Goal: Check status

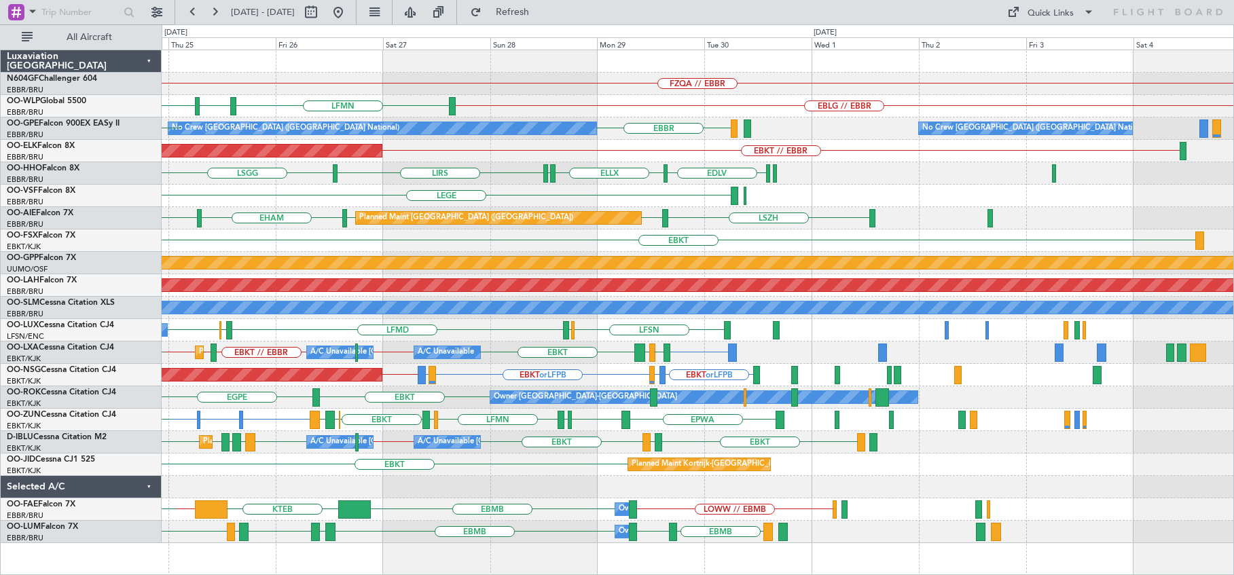
click at [341, 163] on div "LSGG EDLV ELLX [GEOGRAPHIC_DATA] LIRS LFPB" at bounding box center [698, 173] width 1072 height 22
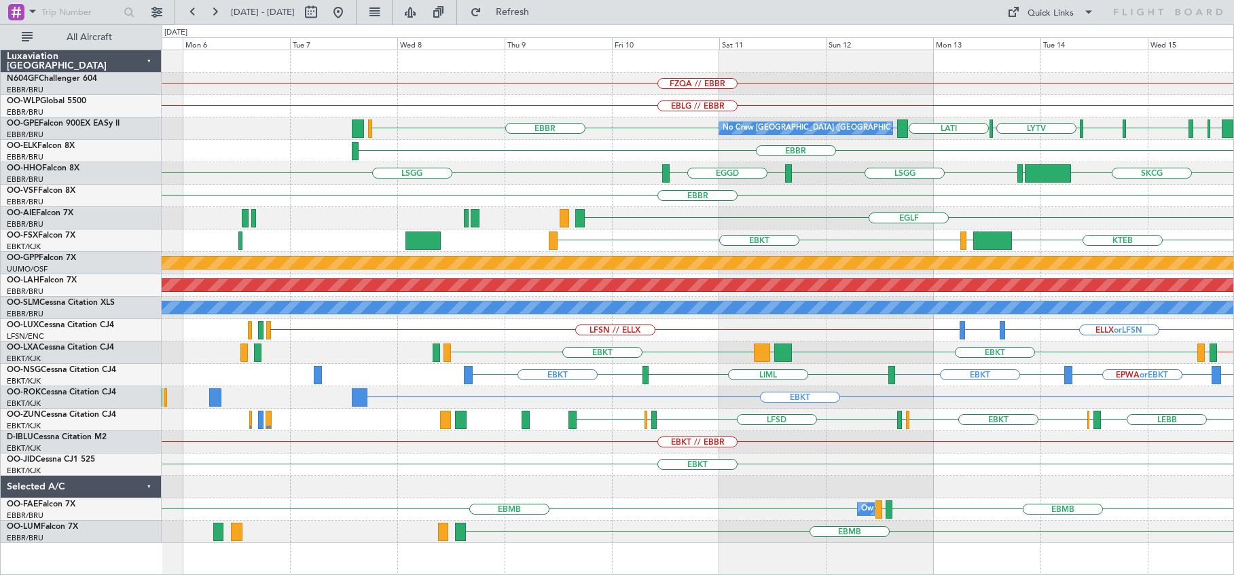
click at [875, 198] on div "EBBR" at bounding box center [698, 196] width 1072 height 22
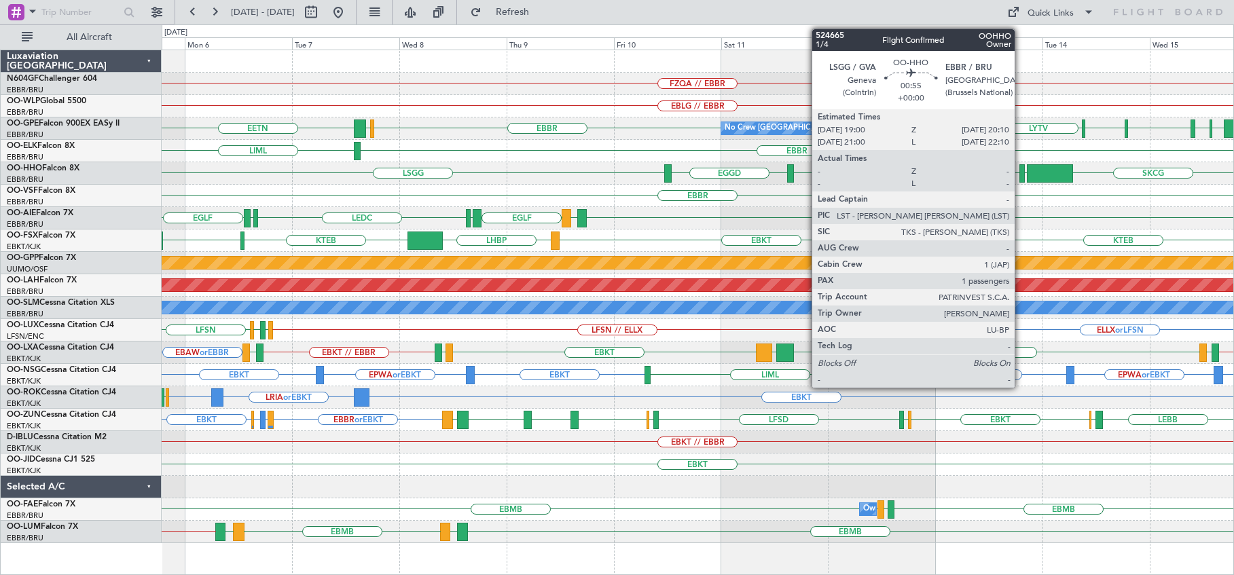
click at [1021, 175] on div at bounding box center [1021, 173] width 5 height 18
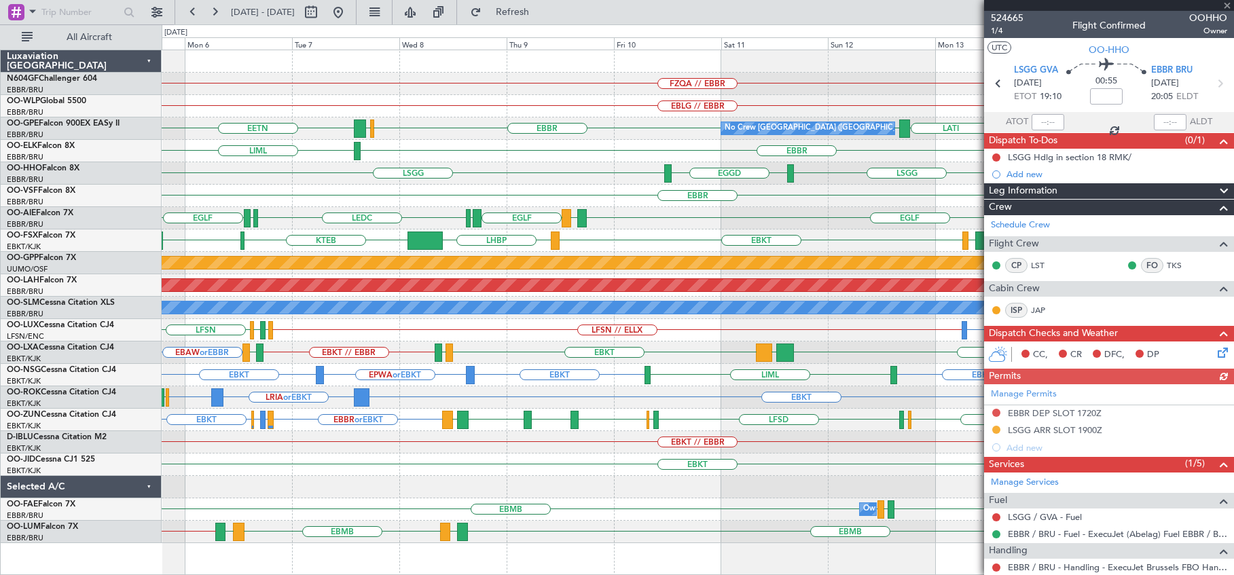
click at [1226, 7] on div at bounding box center [1109, 5] width 250 height 11
click at [1226, 4] on div at bounding box center [1109, 5] width 250 height 11
click at [1226, 4] on span at bounding box center [1227, 6] width 14 height 12
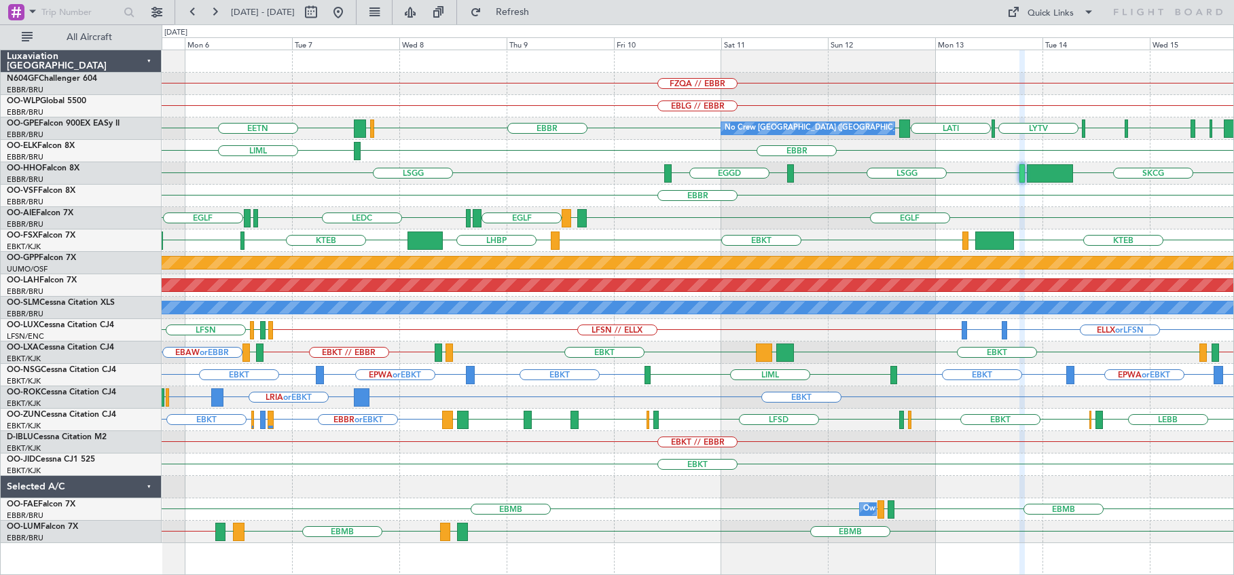
type input "0"
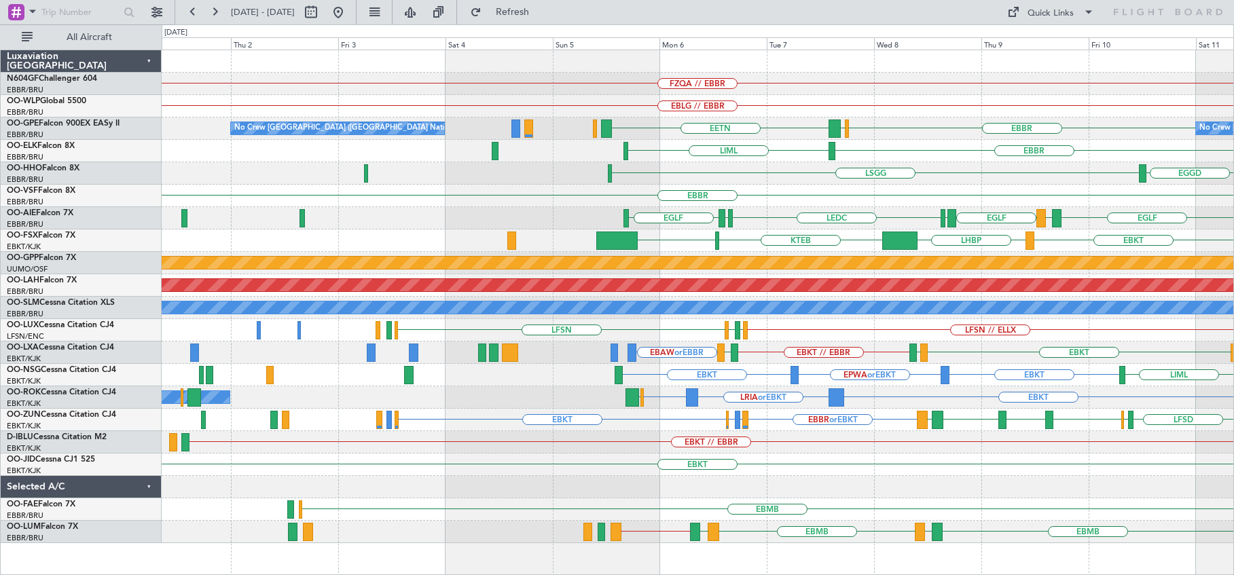
click at [1058, 164] on div "FZQA // EBBR EBLG // EBBR [GEOGRAPHIC_DATA] EGKB EETN No Crew [GEOGRAPHIC_DATA]…" at bounding box center [698, 296] width 1072 height 493
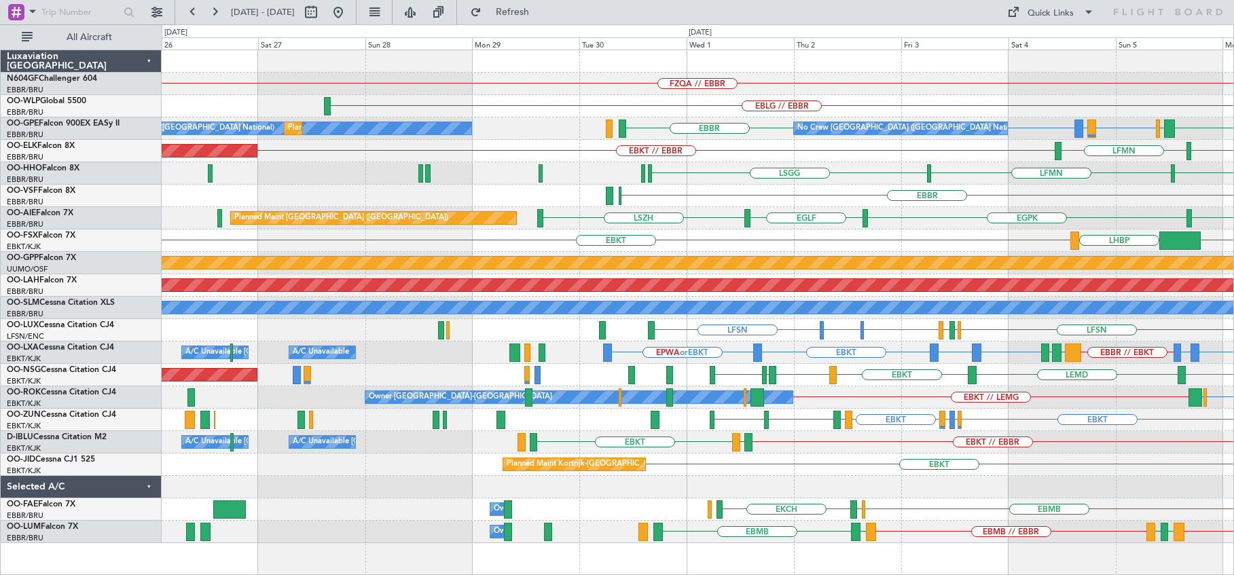
click at [974, 187] on div "FZQA // EBBR EBLG // EBBR No Crew [GEOGRAPHIC_DATA] (Brussels National) [GEOGRA…" at bounding box center [698, 296] width 1072 height 493
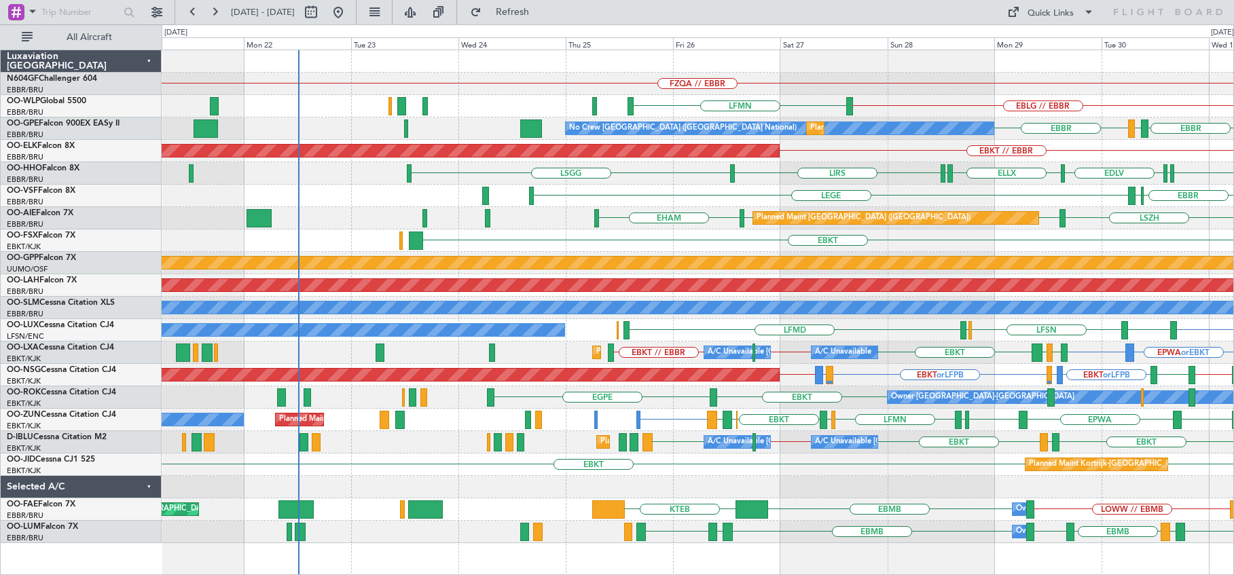
click at [996, 197] on div "FZQA // EBBR EBLG // EBBR LFMN No Crew [GEOGRAPHIC_DATA] (Brussels National) Pl…" at bounding box center [698, 296] width 1072 height 493
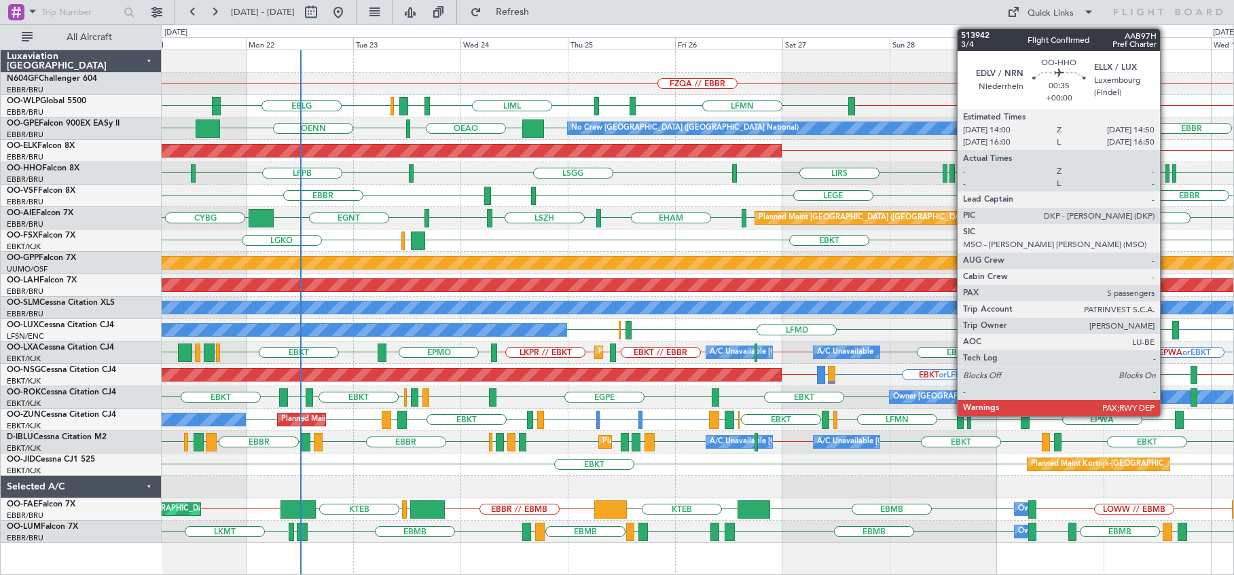
click at [1166, 180] on div at bounding box center [1167, 173] width 4 height 18
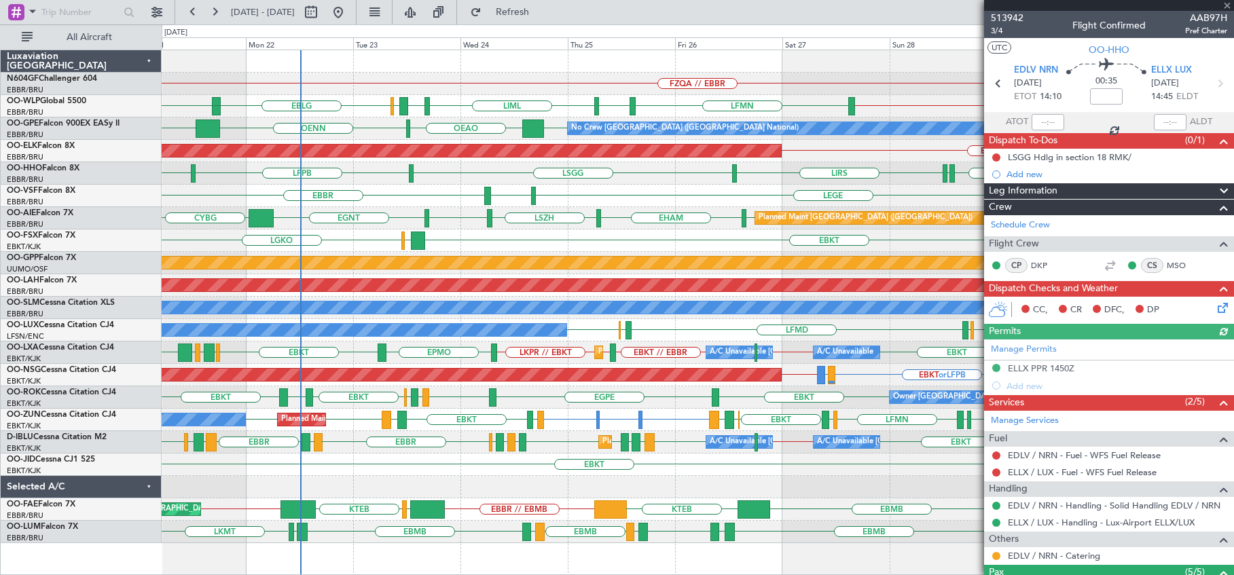
scroll to position [180, 0]
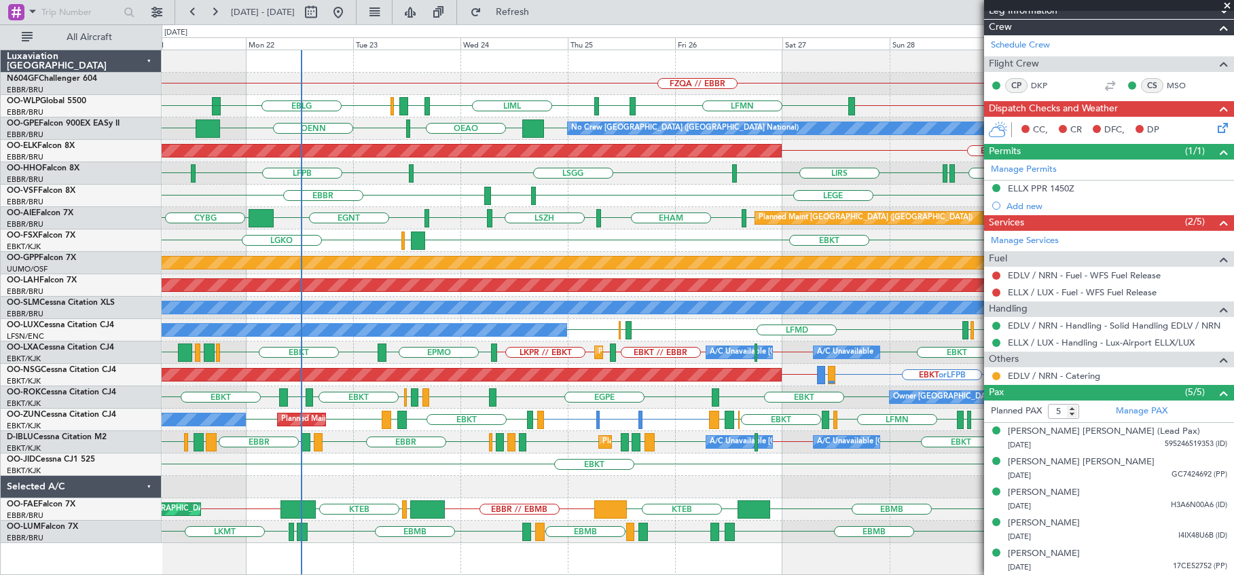
click at [1229, 5] on span at bounding box center [1227, 6] width 14 height 12
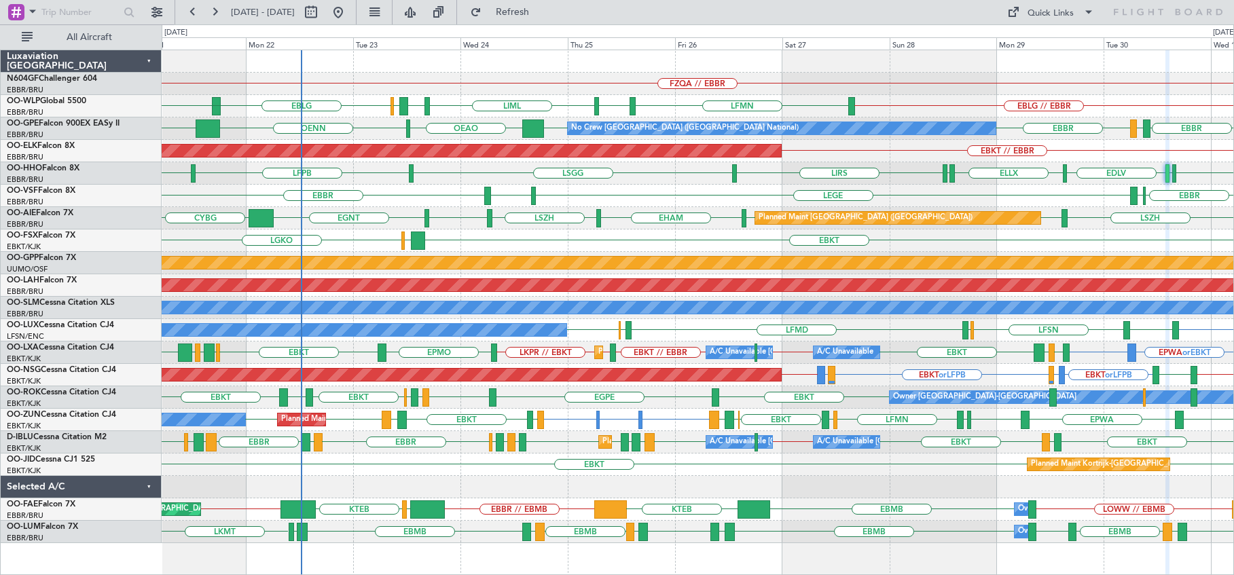
type input "0"
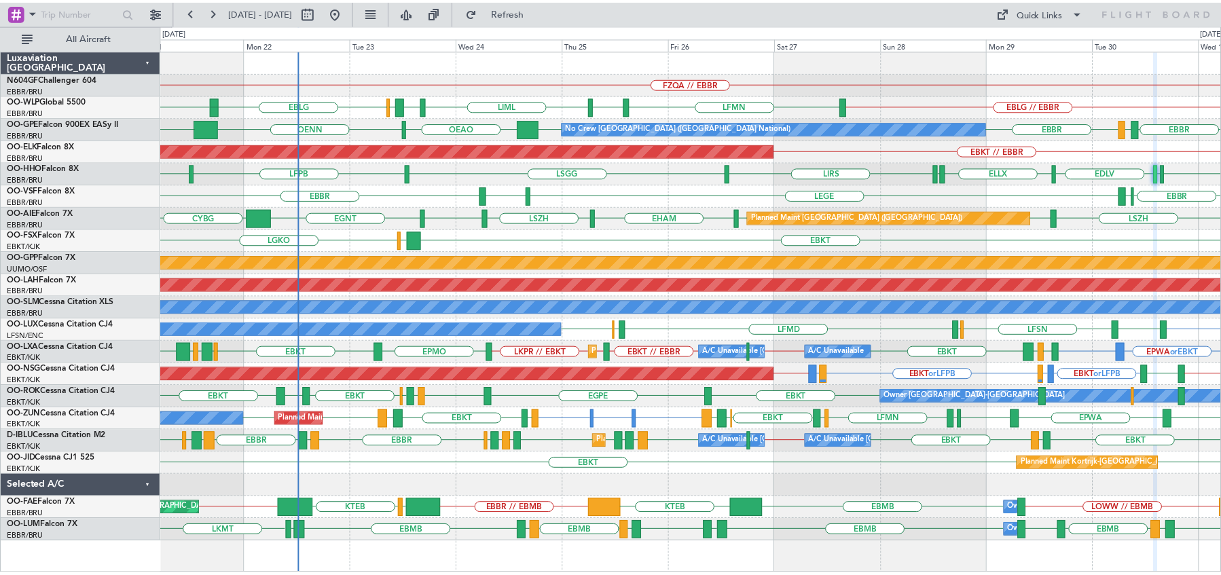
scroll to position [0, 0]
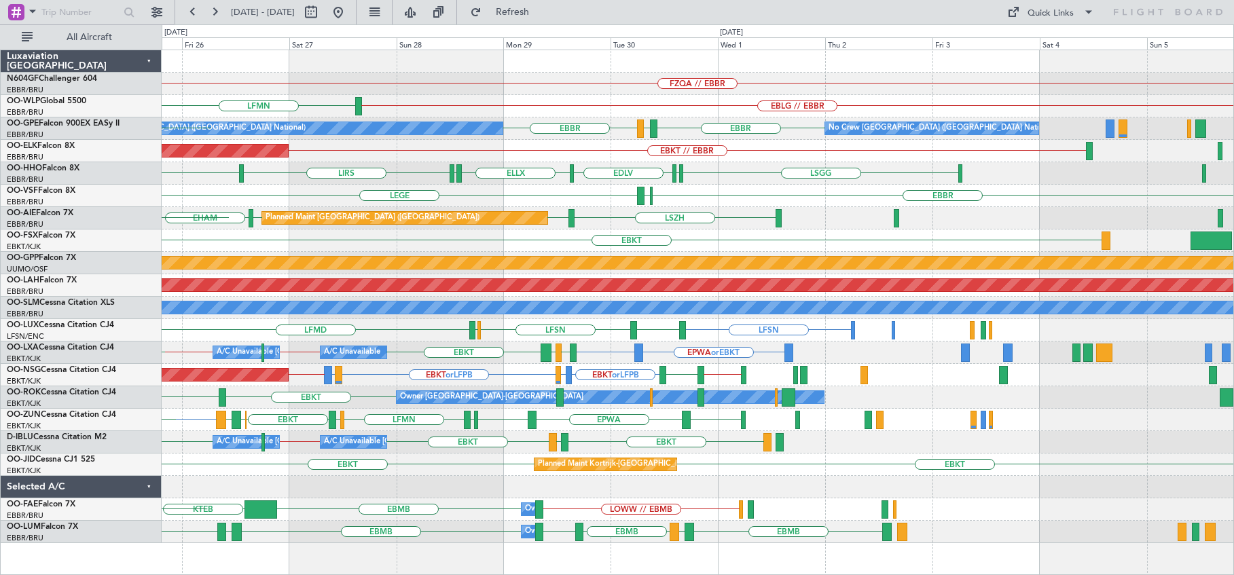
click at [433, 237] on div "EBKT LGAV LGKO" at bounding box center [698, 241] width 1072 height 22
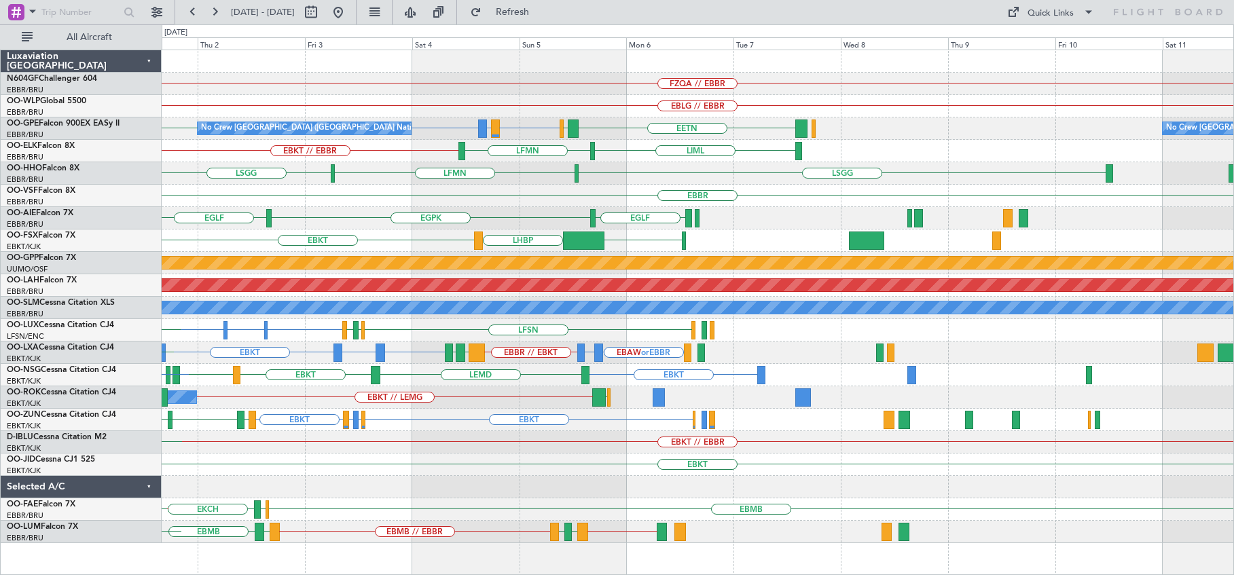
click at [304, 248] on div "FZQA // EBBR EBLG // EBBR No Crew [GEOGRAPHIC_DATA] (Brussels National) [GEOGRA…" at bounding box center [698, 296] width 1072 height 493
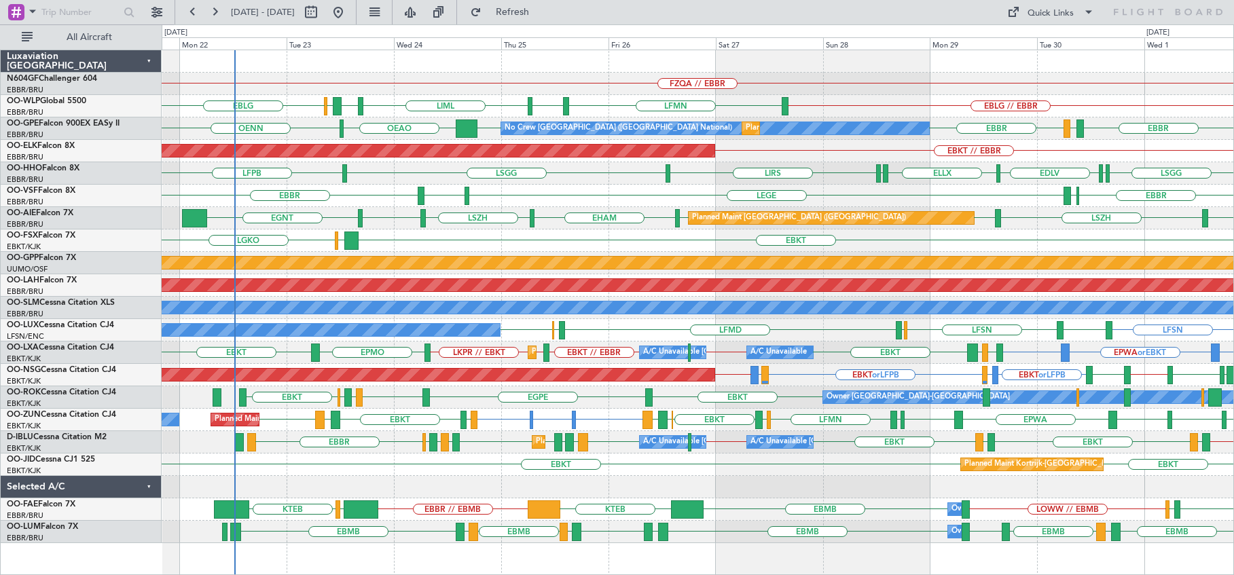
click at [673, 79] on div "FZQA // EBBR" at bounding box center [698, 84] width 1072 height 22
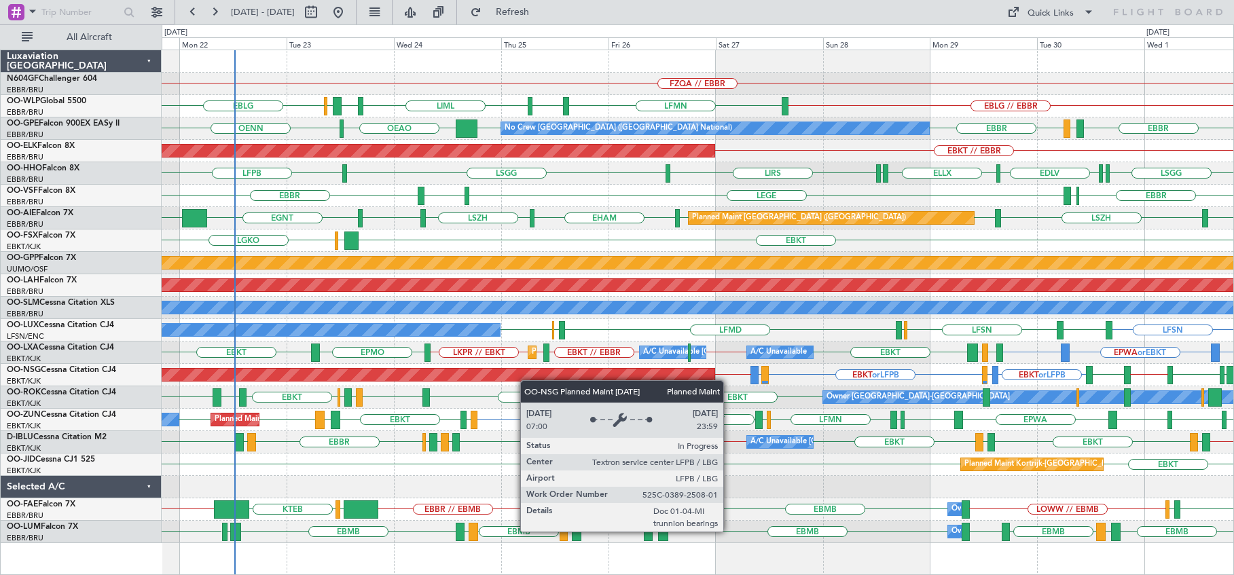
click at [531, 373] on div "FZQA // EBBR EBLG // EBBR LFMN EBLG LIML LIBD ELLX EBLG [GEOGRAPHIC_DATA] LFMD …" at bounding box center [698, 296] width 1072 height 493
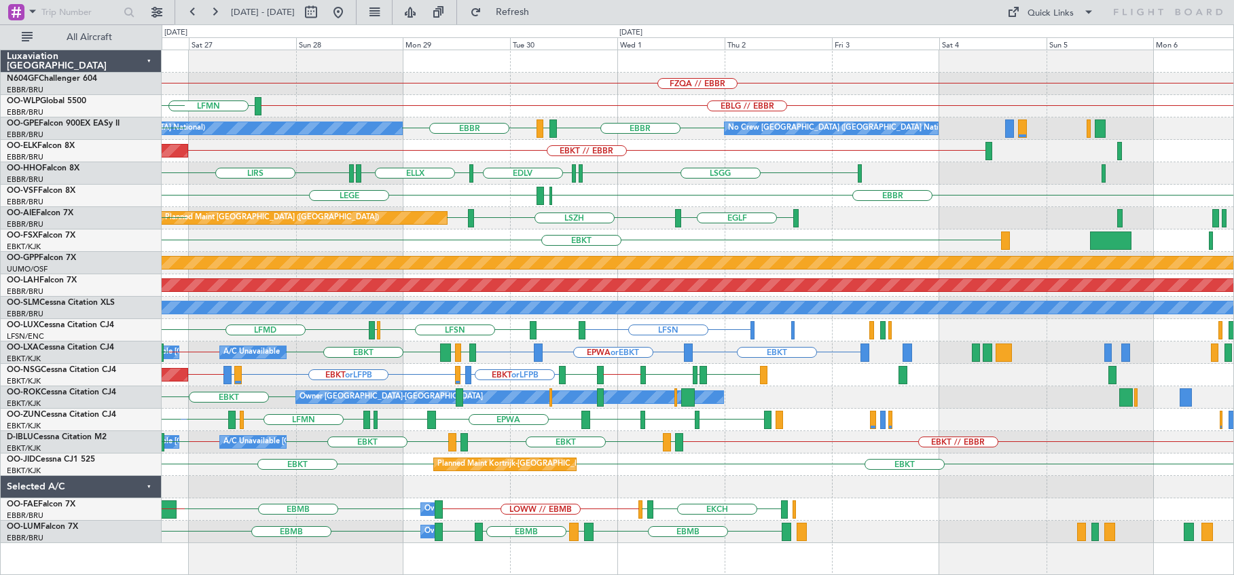
click at [483, 90] on div "FZQA // EBBR EBLG // EBBR LFMN EBLG LIML [GEOGRAPHIC_DATA] [GEOGRAPHIC_DATA] LF…" at bounding box center [698, 296] width 1072 height 493
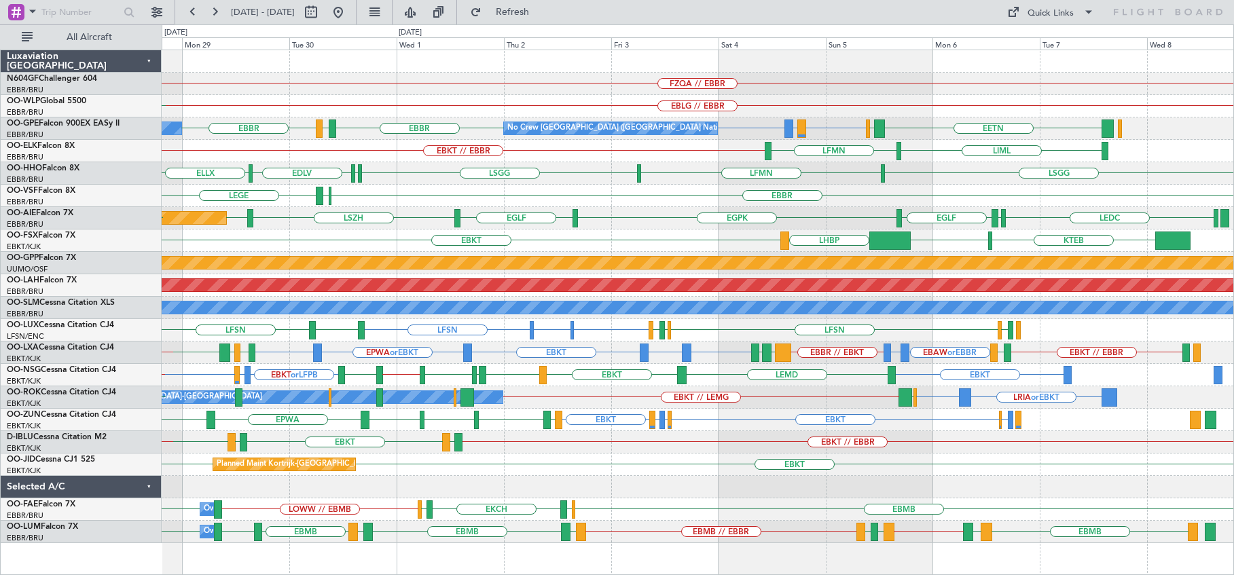
click at [263, 454] on div "FZQA // EBBR EBLG // EBBR LFMN No Crew [GEOGRAPHIC_DATA] (Brussels National) No…" at bounding box center [698, 296] width 1072 height 493
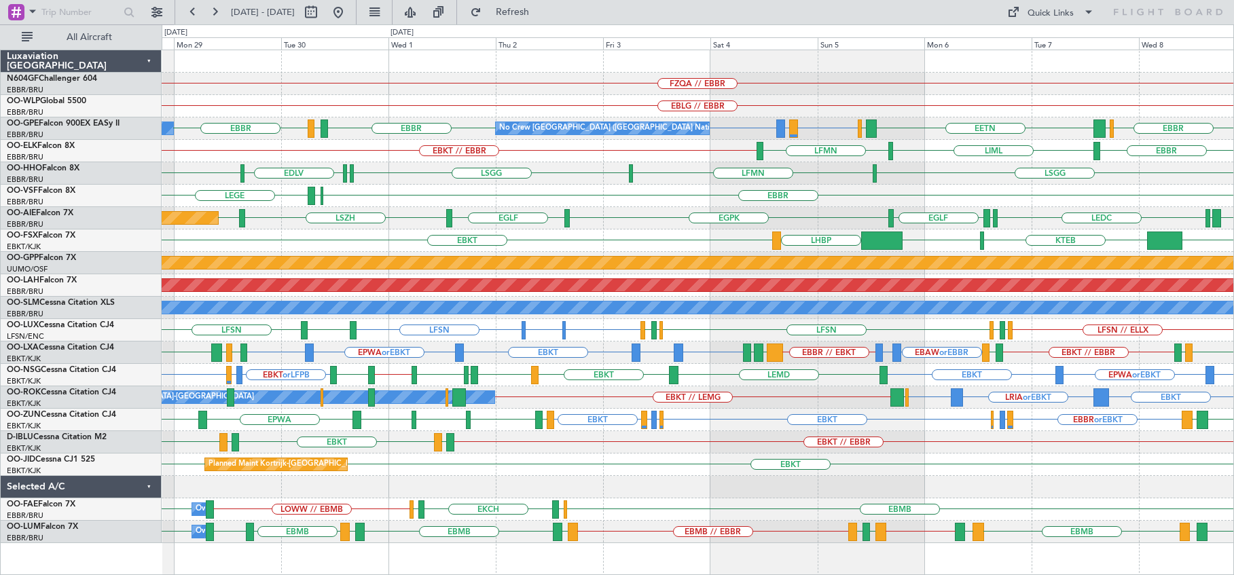
click at [407, 190] on div "EBBR LEGE ELLX" at bounding box center [698, 196] width 1072 height 22
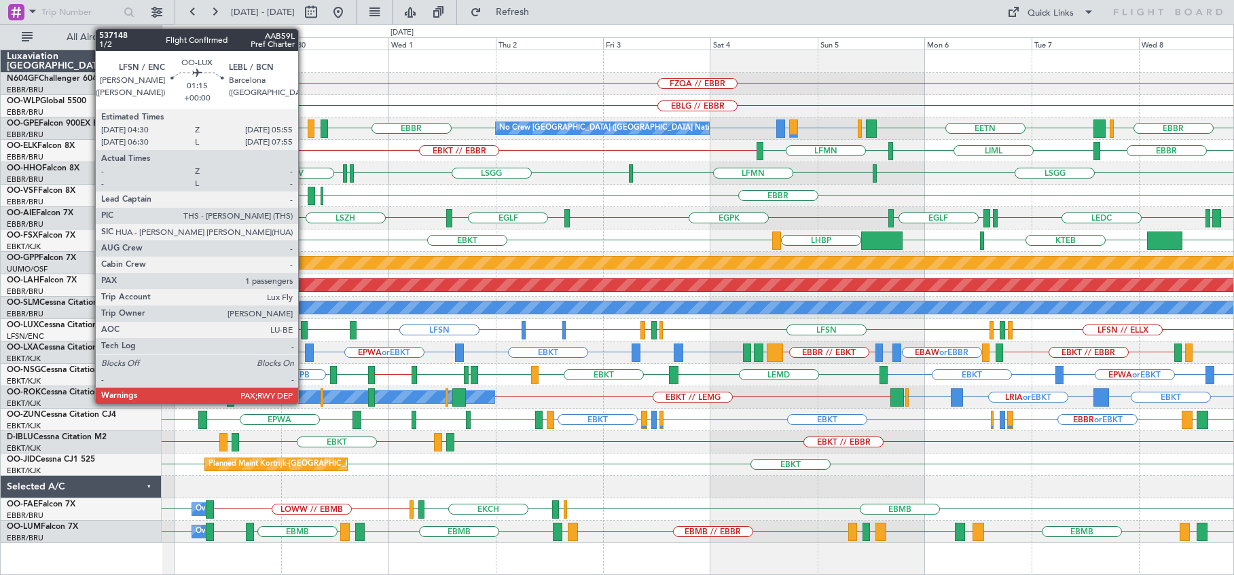
click at [304, 327] on div at bounding box center [304, 330] width 7 height 18
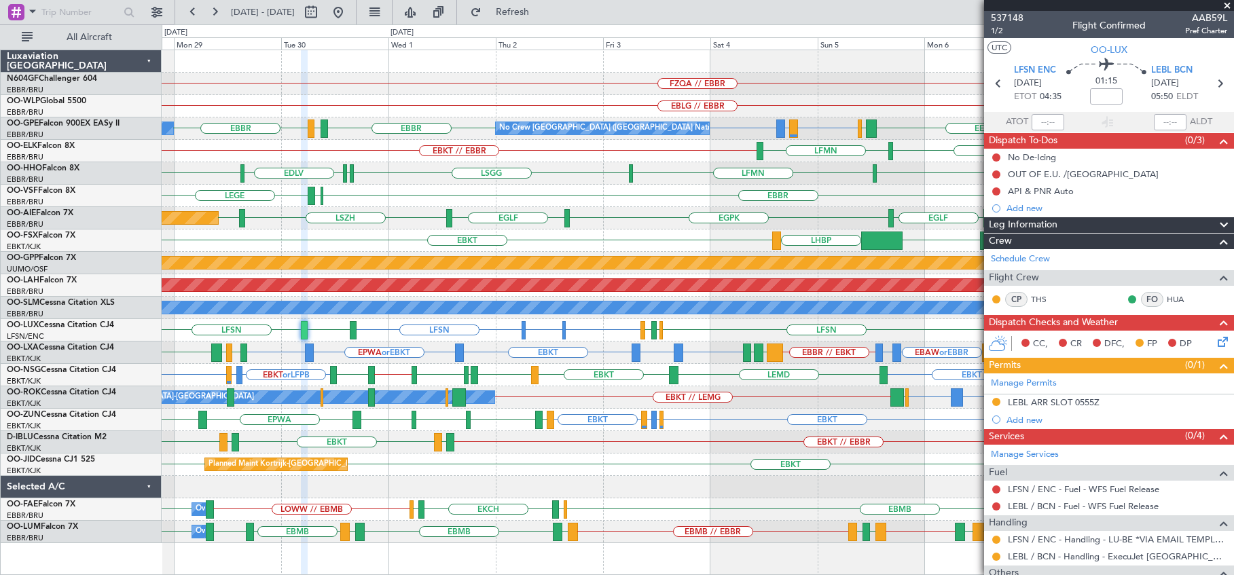
click at [658, 233] on div "LHBP EBKT KTEB KPVD LHBP" at bounding box center [698, 241] width 1072 height 22
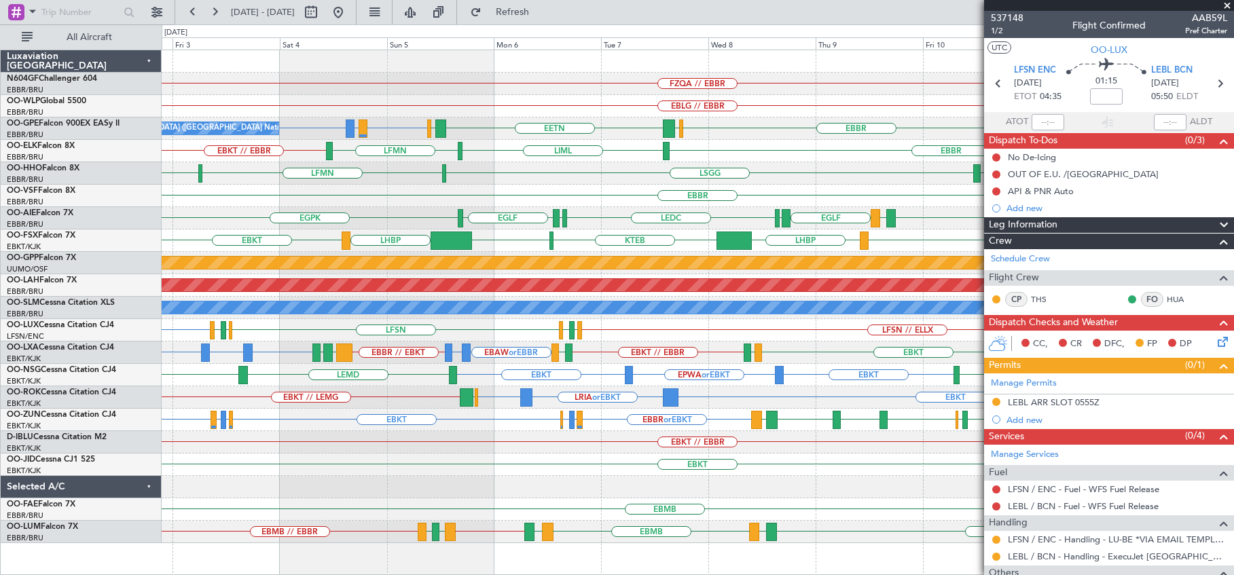
click at [1226, 8] on span at bounding box center [1227, 6] width 14 height 12
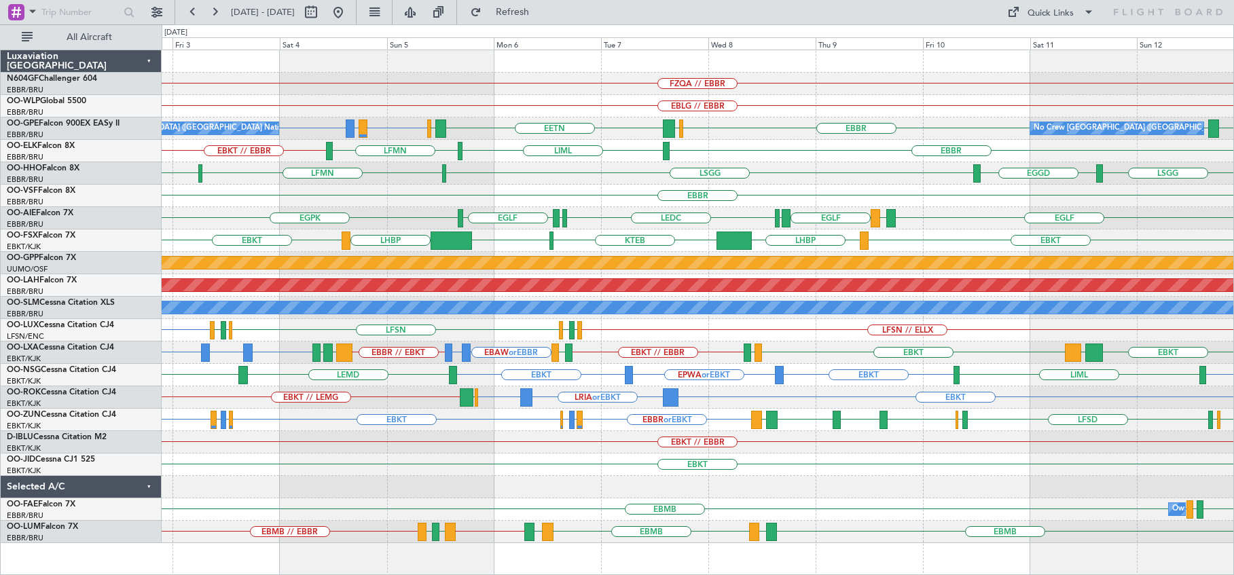
type input "0"
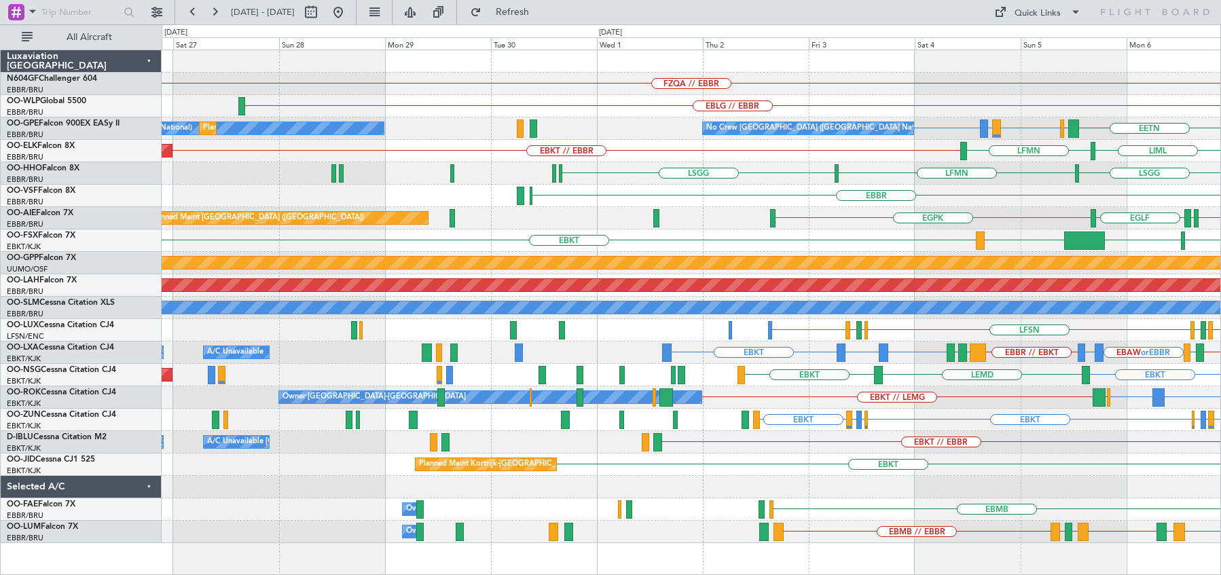
click at [1140, 85] on div "FZQA // EBBR" at bounding box center [691, 84] width 1059 height 22
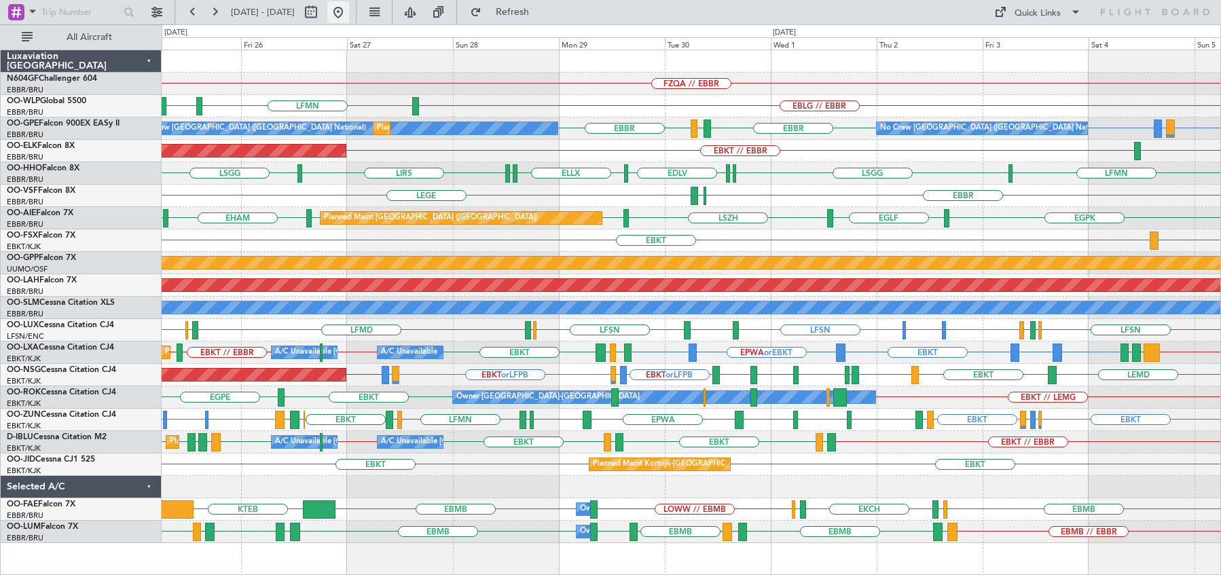
click at [349, 7] on button at bounding box center [338, 12] width 22 height 22
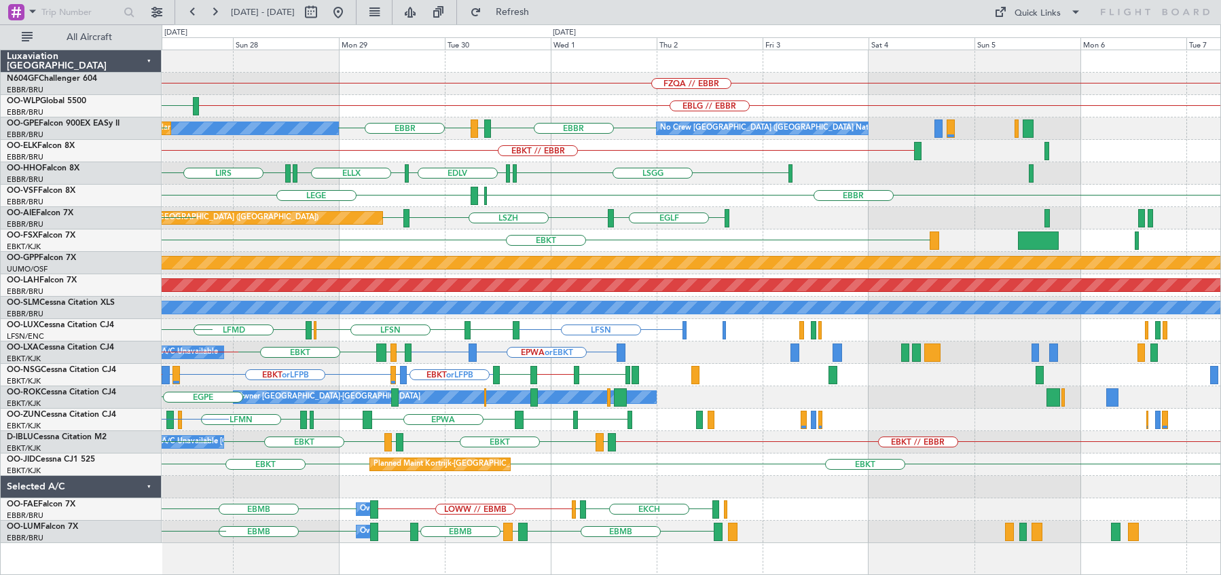
click at [563, 252] on div "FZQA // EBBR EBLG // EBBR LFMN EBLG LIML [GEOGRAPHIC_DATA] LFMD [GEOGRAPHIC_DAT…" at bounding box center [691, 296] width 1059 height 493
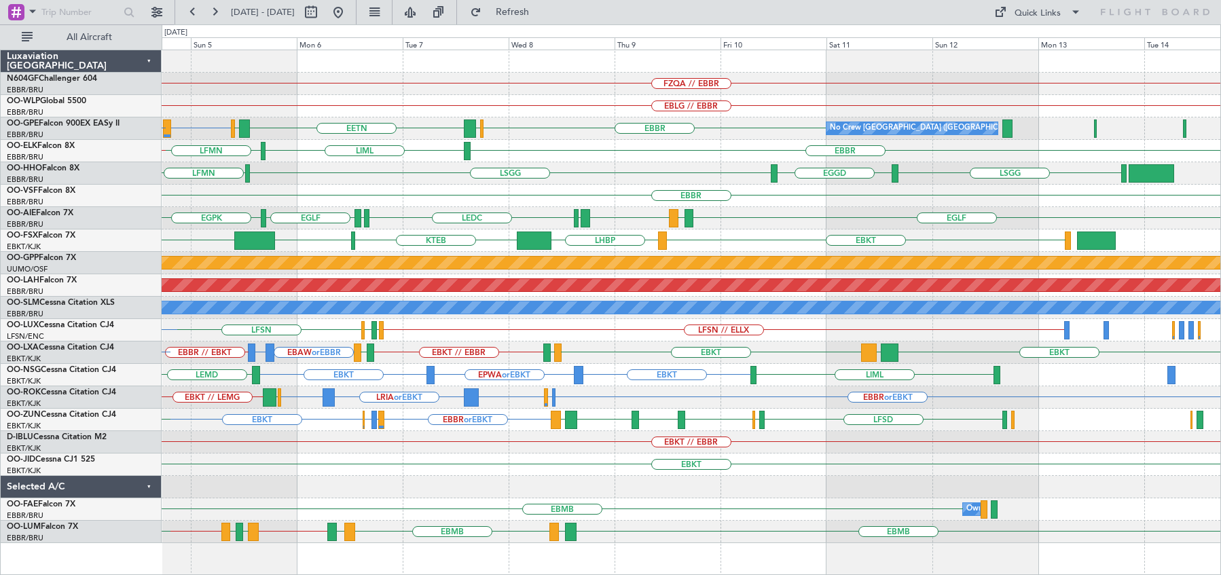
click at [695, 180] on div "LSGG LFMN [GEOGRAPHIC_DATA] EGGD [GEOGRAPHIC_DATA]" at bounding box center [691, 173] width 1059 height 22
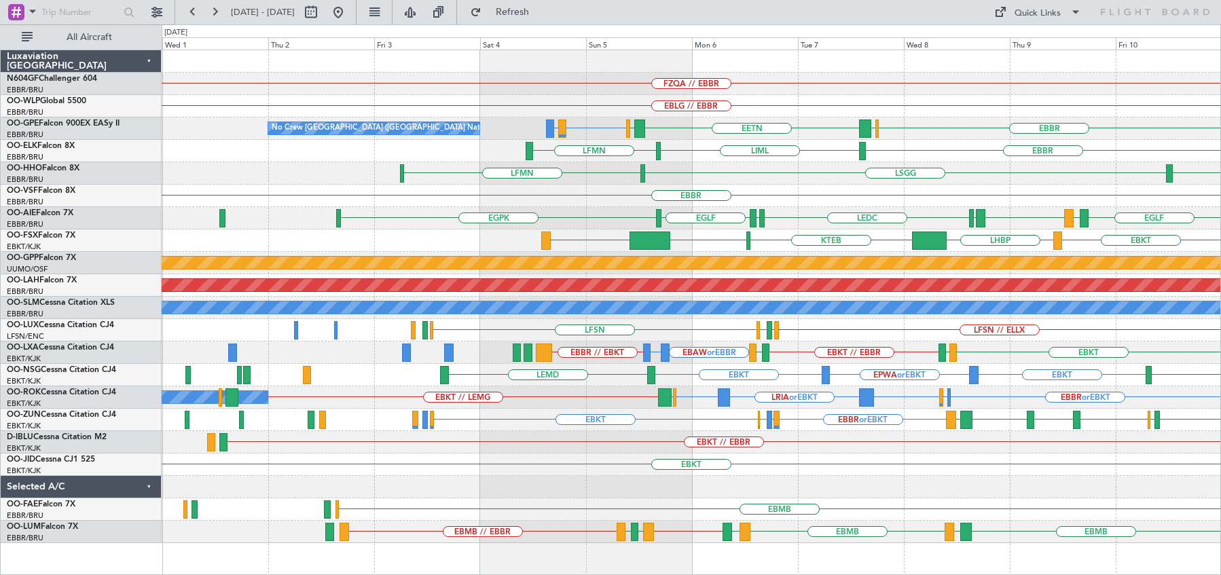
click at [1221, 180] on html "[DATE] - [DATE] Refresh Quick Links All Aircraft FZQA // EBBR EBLG // EBBR [GEO…" at bounding box center [610, 287] width 1221 height 575
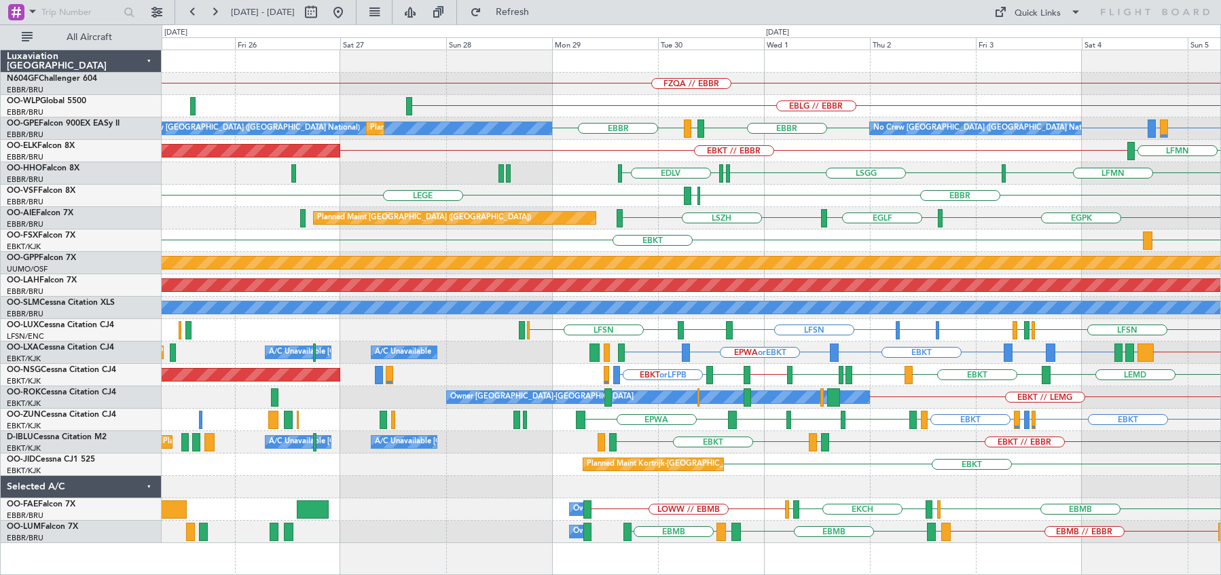
click at [1070, 189] on div "EBBR ELLX LEGE" at bounding box center [691, 196] width 1059 height 22
